Goal: Navigation & Orientation: Find specific page/section

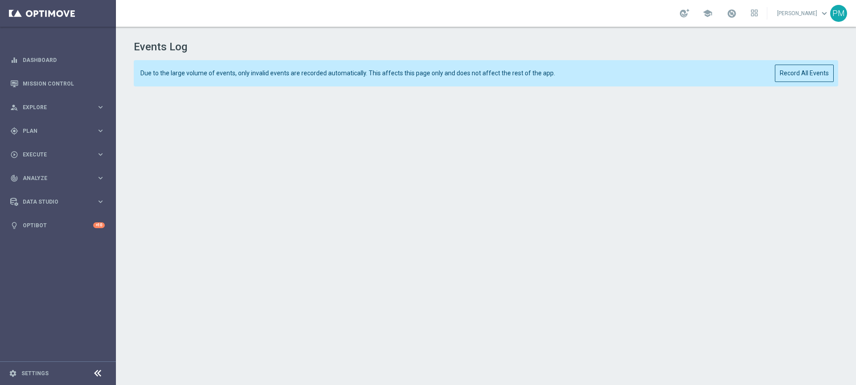
click at [668, 62] on div "Due to the large volume of events, only invalid events are recorded automatical…" at bounding box center [486, 73] width 705 height 26
click at [808, 73] on button "Record All Events" at bounding box center [804, 73] width 59 height 17
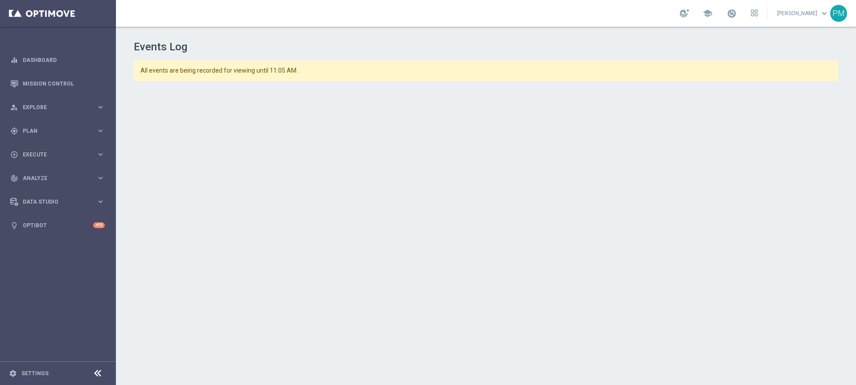
click at [503, 377] on div "Events Log All events are being recorded for viewing until 11:05 AM ." at bounding box center [486, 204] width 740 height 355
click at [666, 70] on span "All events are being recorded for viewing until 11:05 AM ." at bounding box center [453, 71] width 627 height 8
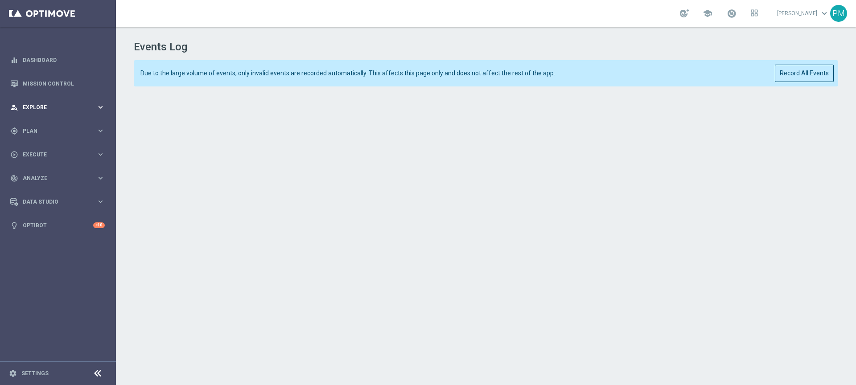
click at [95, 103] on div "person_search Explore" at bounding box center [53, 107] width 86 height 8
click at [95, 104] on div "person_search Explore" at bounding box center [53, 107] width 86 height 8
click at [88, 131] on span "Plan" at bounding box center [60, 130] width 74 height 5
click at [89, 131] on span "Plan" at bounding box center [60, 130] width 74 height 5
click at [93, 155] on span "Execute" at bounding box center [60, 154] width 74 height 5
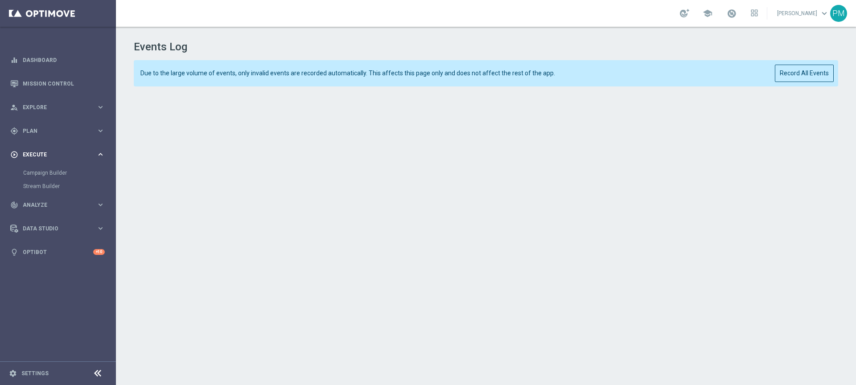
click at [93, 155] on span "Execute" at bounding box center [60, 154] width 74 height 5
click at [93, 179] on span "Analyze" at bounding box center [60, 178] width 74 height 5
click at [94, 176] on span "Analyze" at bounding box center [60, 178] width 74 height 5
click at [93, 203] on span "Data Studio" at bounding box center [60, 201] width 74 height 5
click at [95, 201] on span "Data Studio" at bounding box center [60, 201] width 74 height 5
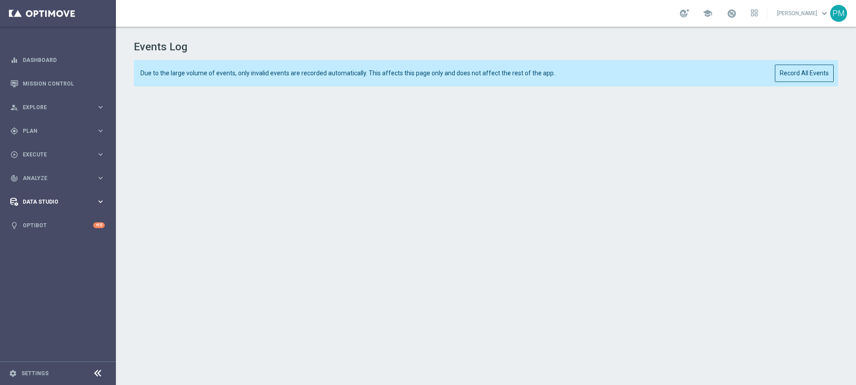
click at [95, 201] on button "Data Studio keyboard_arrow_right" at bounding box center [57, 201] width 95 height 7
click at [82, 230] on link "Real-Time Attributes" at bounding box center [58, 233] width 70 height 7
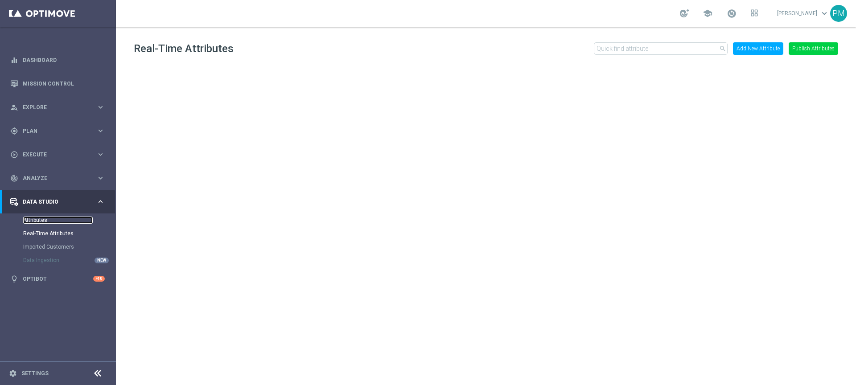
click at [36, 222] on link "Attributes" at bounding box center [58, 220] width 70 height 7
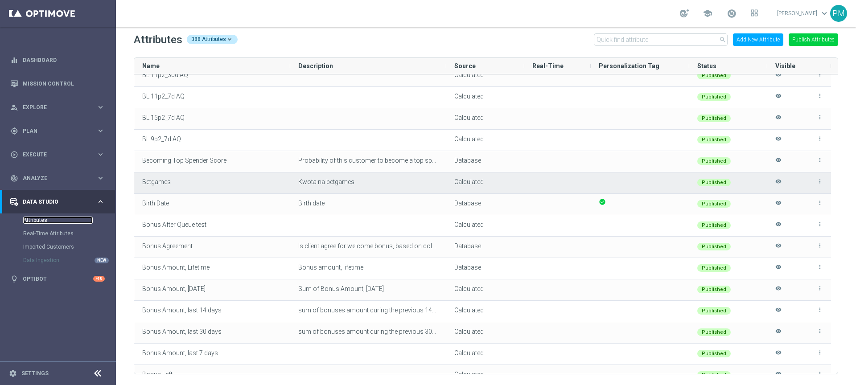
scroll to position [532, 0]
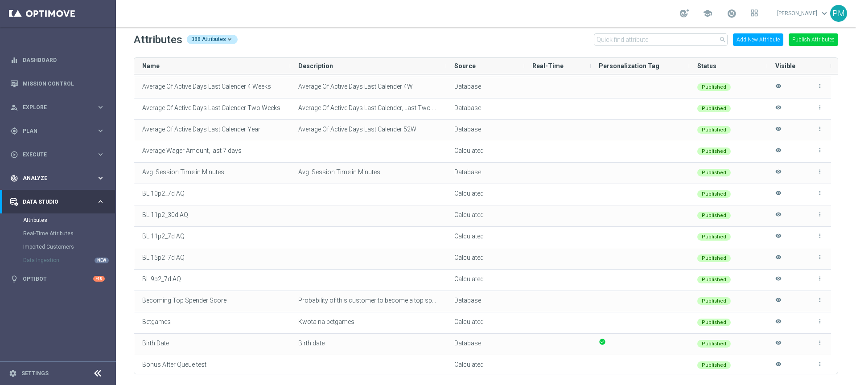
click at [90, 179] on span "Analyze" at bounding box center [60, 178] width 74 height 5
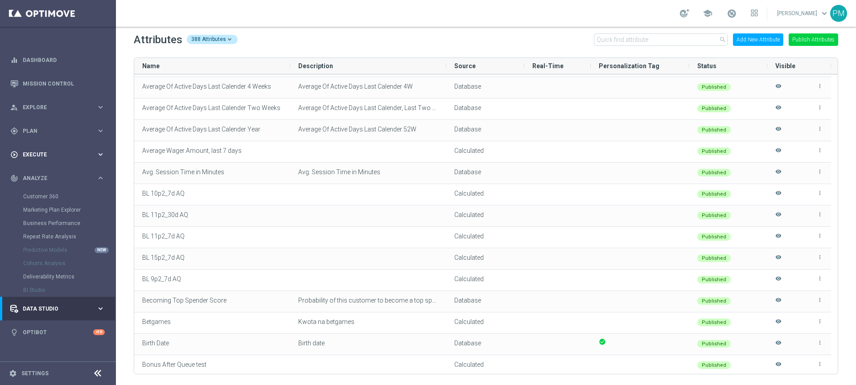
click at [94, 152] on span "Execute" at bounding box center [60, 154] width 74 height 5
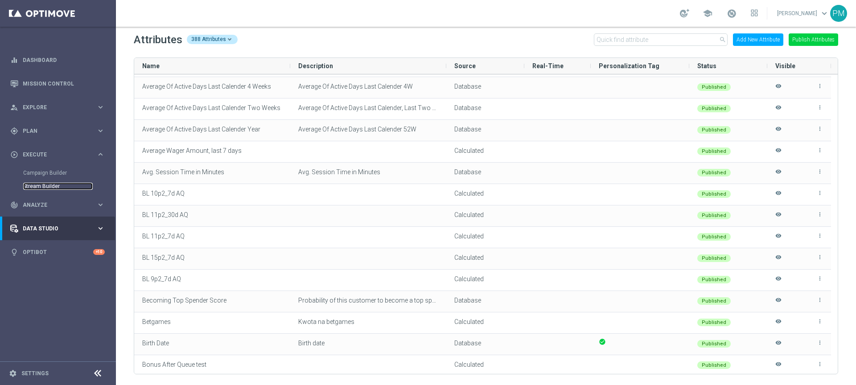
click at [73, 188] on link "Stream Builder" at bounding box center [58, 186] width 70 height 7
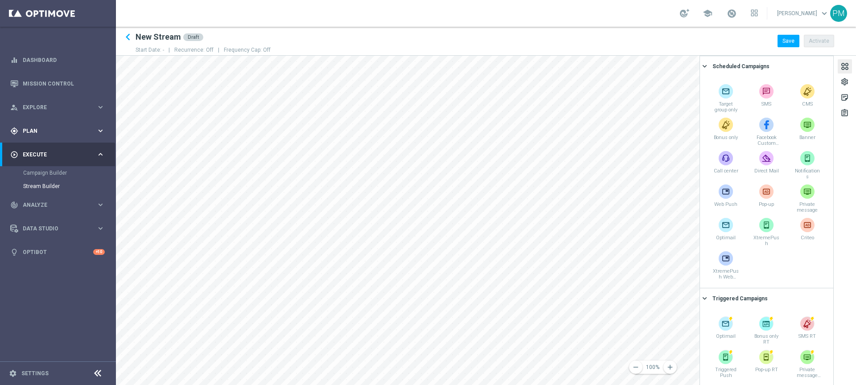
click at [79, 130] on span "Plan" at bounding box center [60, 130] width 74 height 5
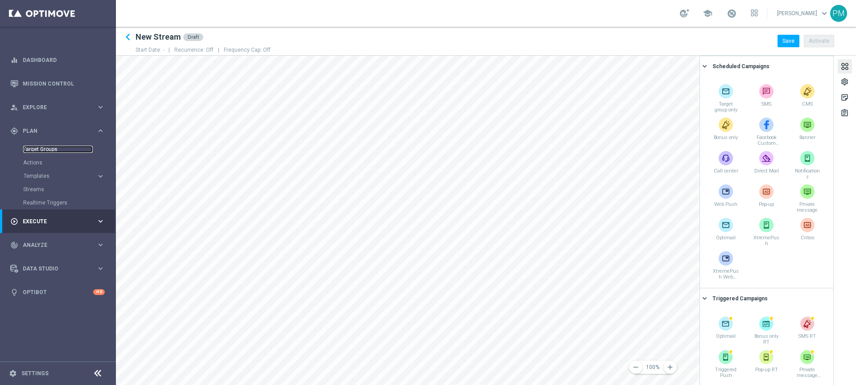
click at [74, 152] on link "Target Groups" at bounding box center [58, 149] width 70 height 7
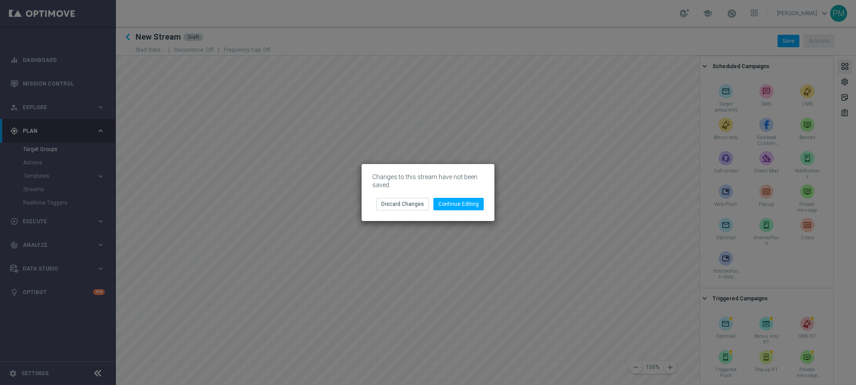
click at [302, 139] on modal-container "Changes to this stream have not been saved. Continue Editing Discard Changes" at bounding box center [428, 192] width 856 height 385
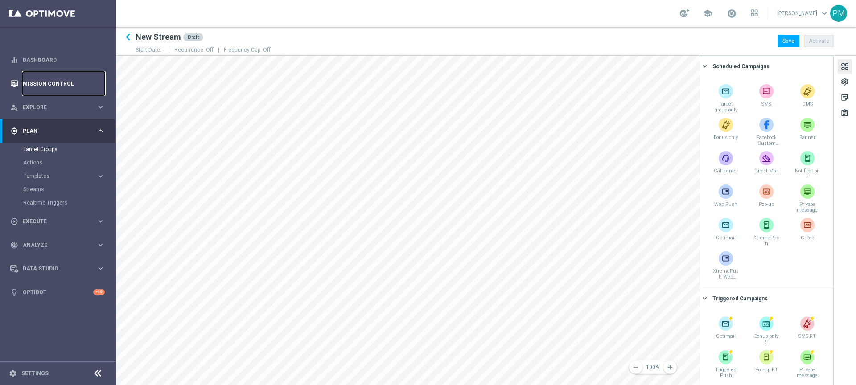
click at [51, 73] on link "Mission Control" at bounding box center [64, 84] width 82 height 24
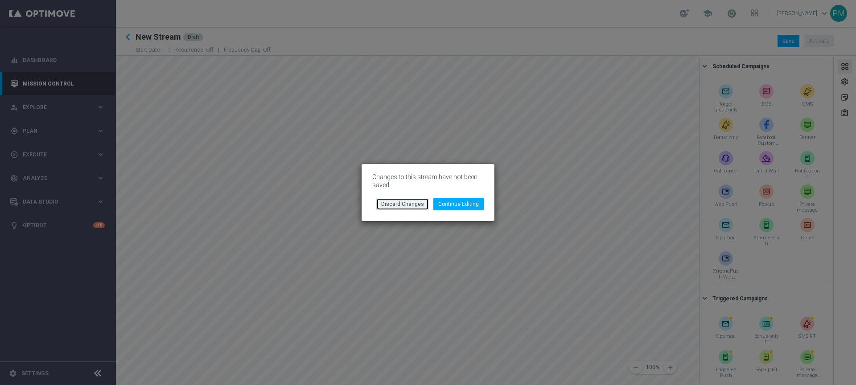
click at [401, 203] on button "Discard Changes" at bounding box center [402, 204] width 53 height 12
